Goal: Information Seeking & Learning: Learn about a topic

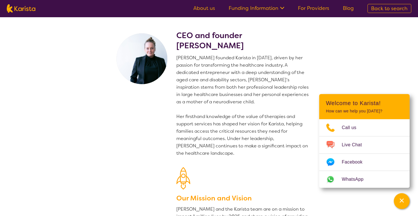
click at [198, 7] on link "About us" at bounding box center [204, 8] width 22 height 7
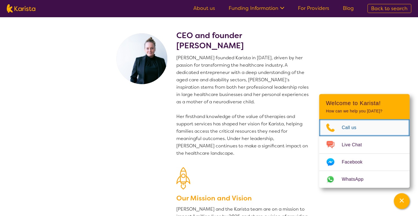
click at [349, 128] on span "Call us" at bounding box center [352, 128] width 21 height 8
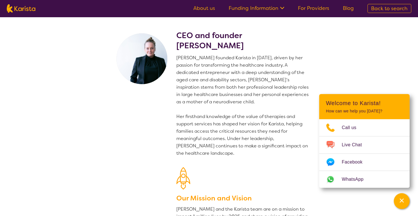
click at [209, 10] on link "About us" at bounding box center [204, 8] width 22 height 7
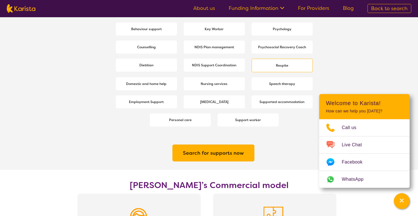
scroll to position [820, 0]
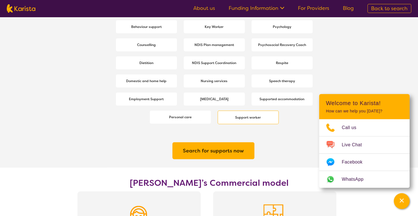
click at [244, 119] on b "Support worker" at bounding box center [248, 117] width 26 height 5
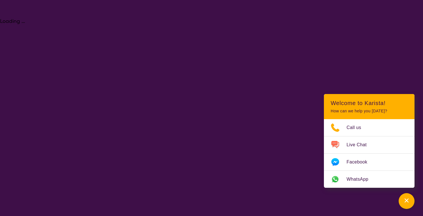
select select "Support worker"
select select "AS"
select select "NDIS"
select select "Support worker"
select select "AS"
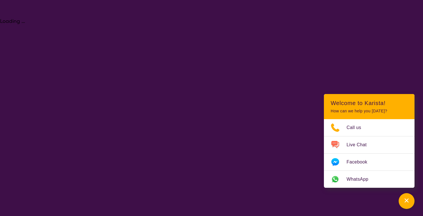
select select "NDIS"
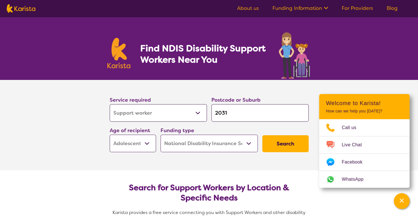
scroll to position [57, 0]
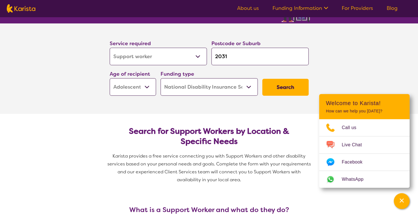
click at [287, 87] on button "Search" at bounding box center [285, 87] width 46 height 17
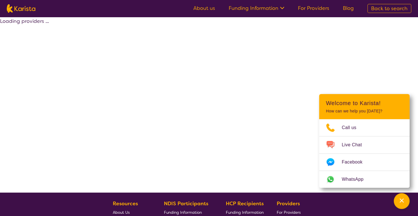
select select "by_score"
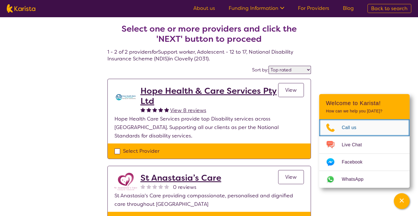
click at [349, 126] on span "Call us" at bounding box center [352, 128] width 21 height 8
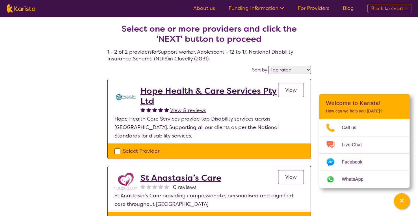
click at [388, 9] on span "Back to search" at bounding box center [389, 8] width 36 height 7
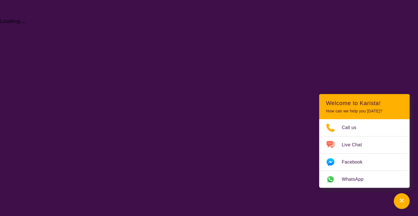
select select "Support worker"
select select "AS"
select select "NDIS"
select select "Support worker"
select select "AS"
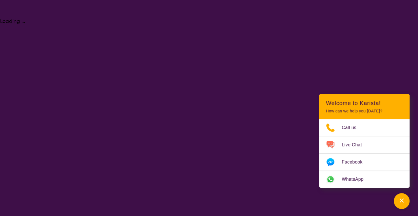
select select "NDIS"
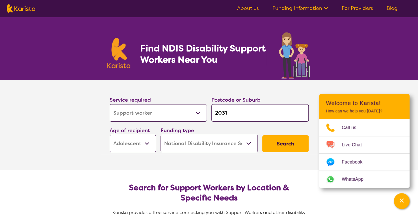
click at [245, 7] on link "About us" at bounding box center [248, 8] width 22 height 7
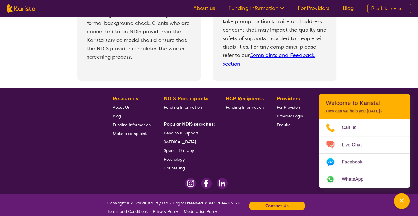
scroll to position [1250, 0]
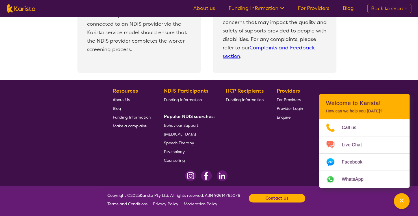
click at [284, 199] on b "Contact Us" at bounding box center [277, 198] width 23 height 8
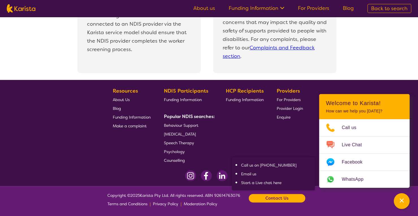
click at [284, 199] on b "Contact Us" at bounding box center [277, 198] width 23 height 8
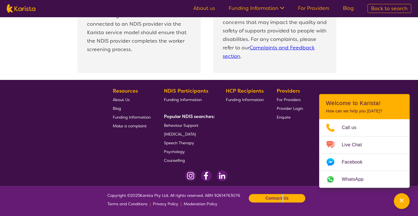
click at [284, 199] on b "Contact Us" at bounding box center [277, 198] width 23 height 8
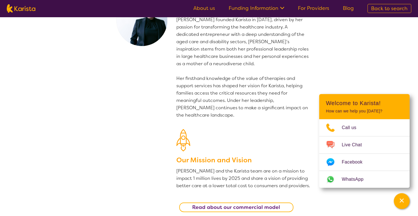
scroll to position [0, 0]
